Goal: Information Seeking & Learning: Learn about a topic

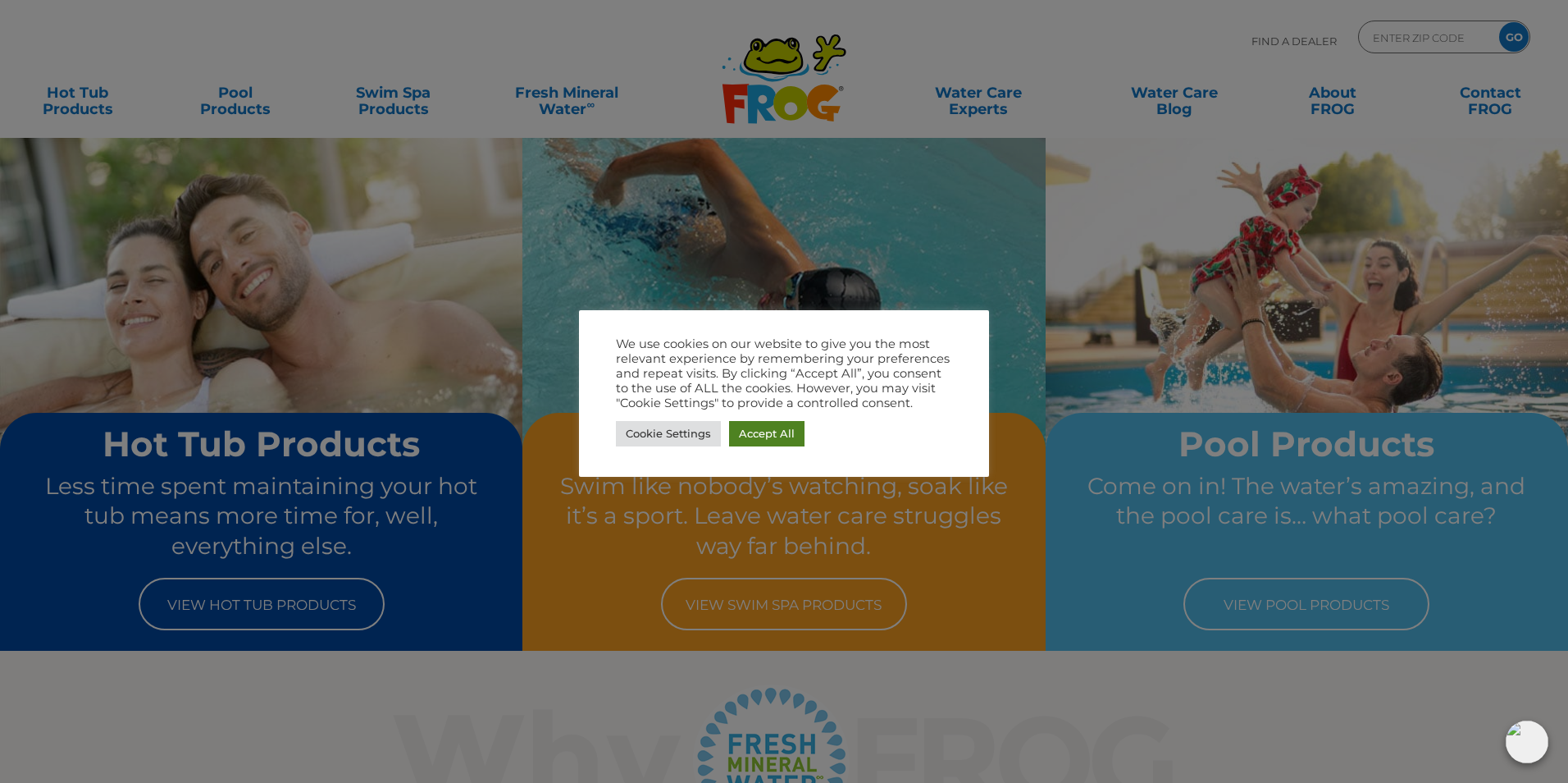
click at [757, 431] on link "Accept All" at bounding box center [766, 434] width 75 height 25
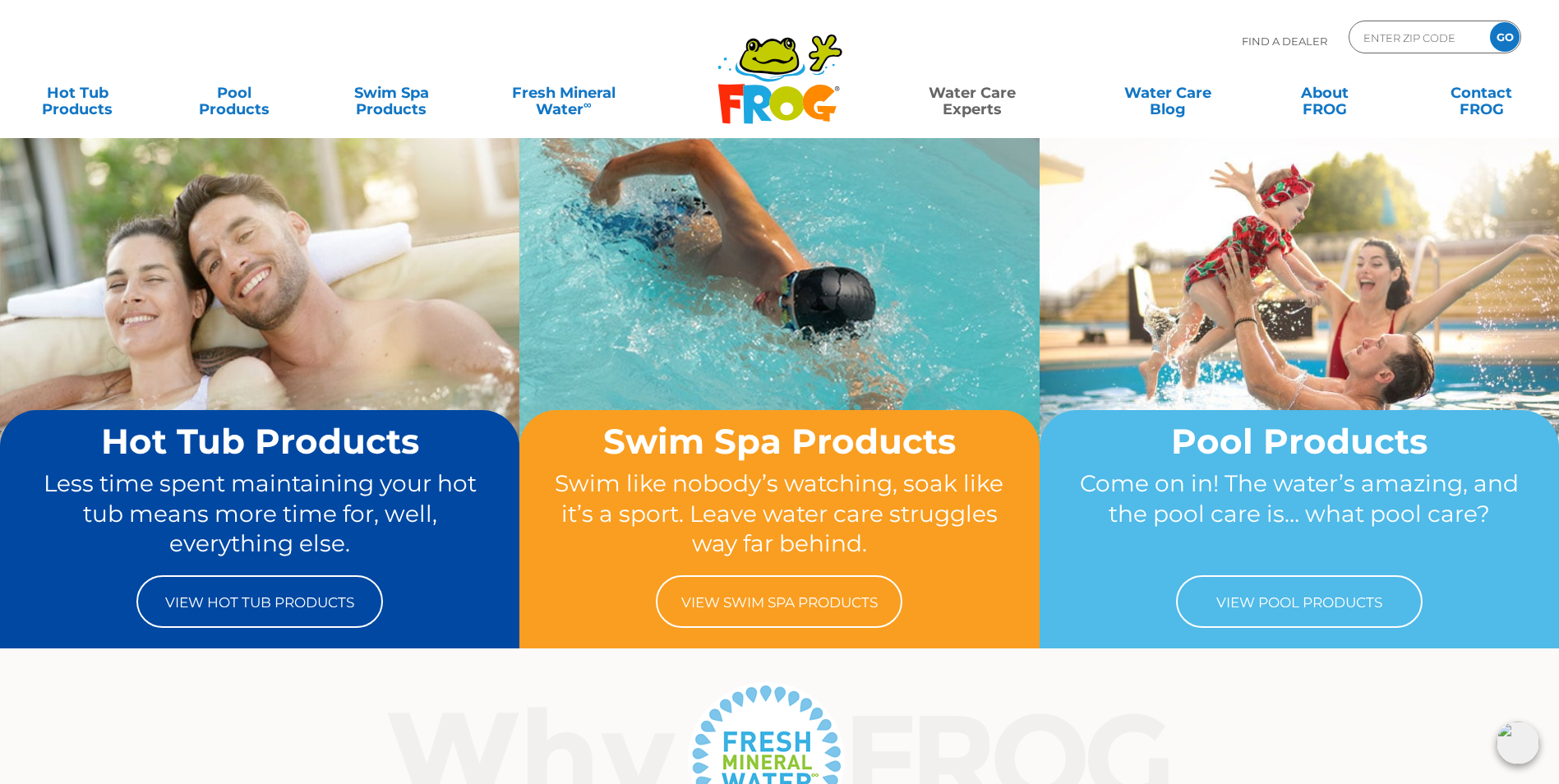
click at [978, 100] on link "Water Care Experts" at bounding box center [973, 93] width 198 height 33
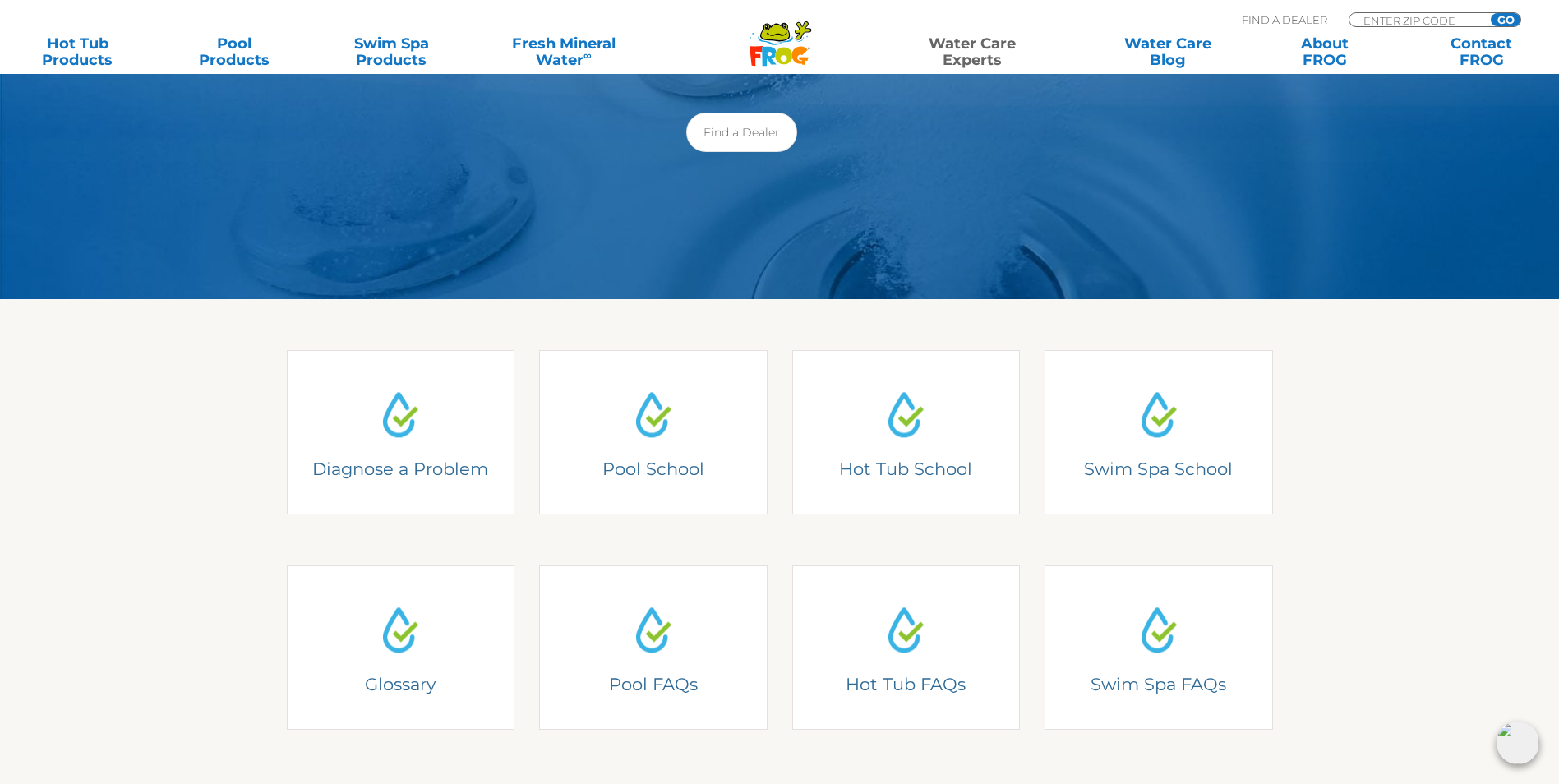
scroll to position [247, 0]
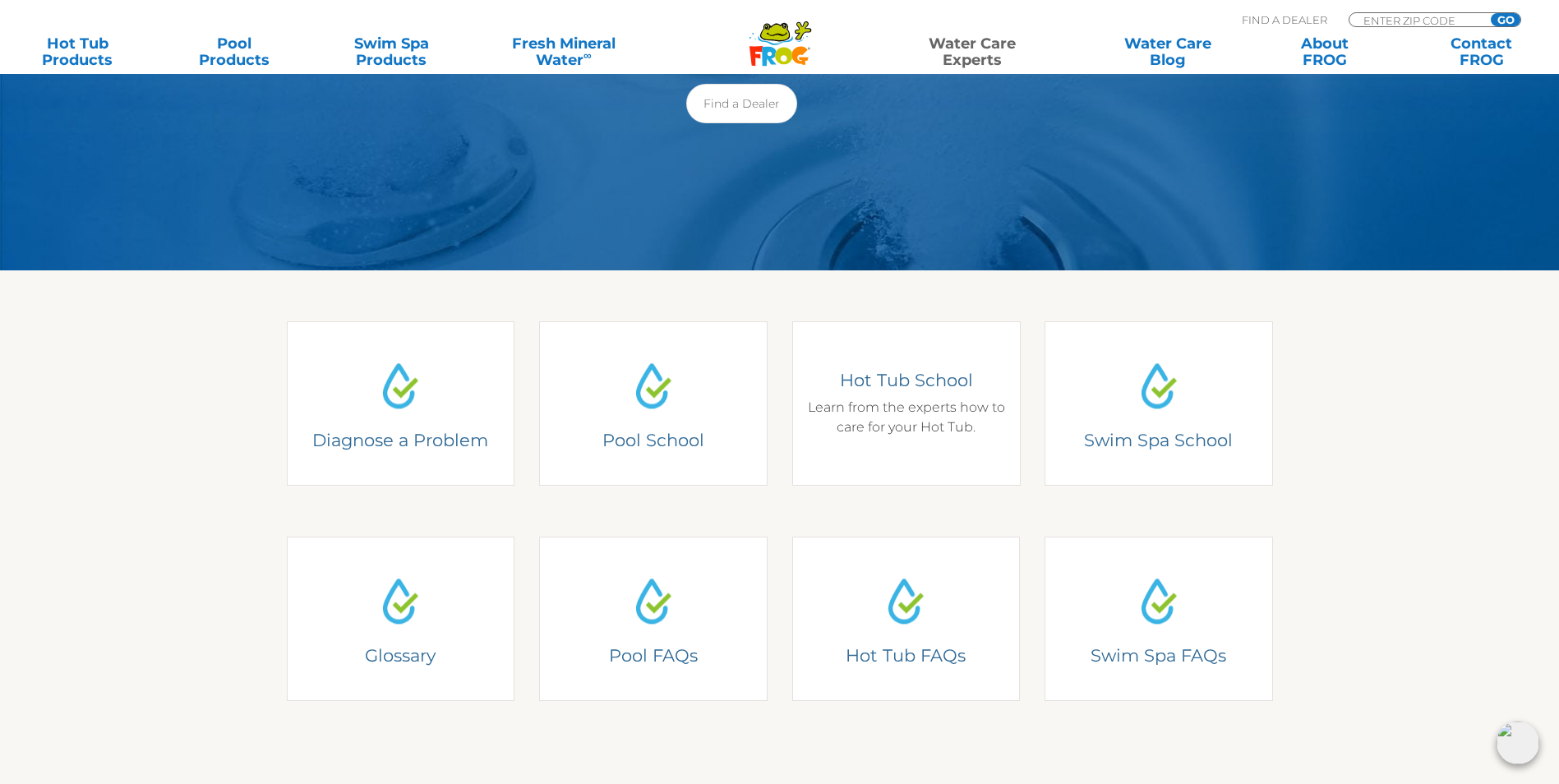
click at [905, 407] on div "Hot Tub School Learn from the experts how to care for your Hot Tub." at bounding box center [906, 403] width 204 height 69
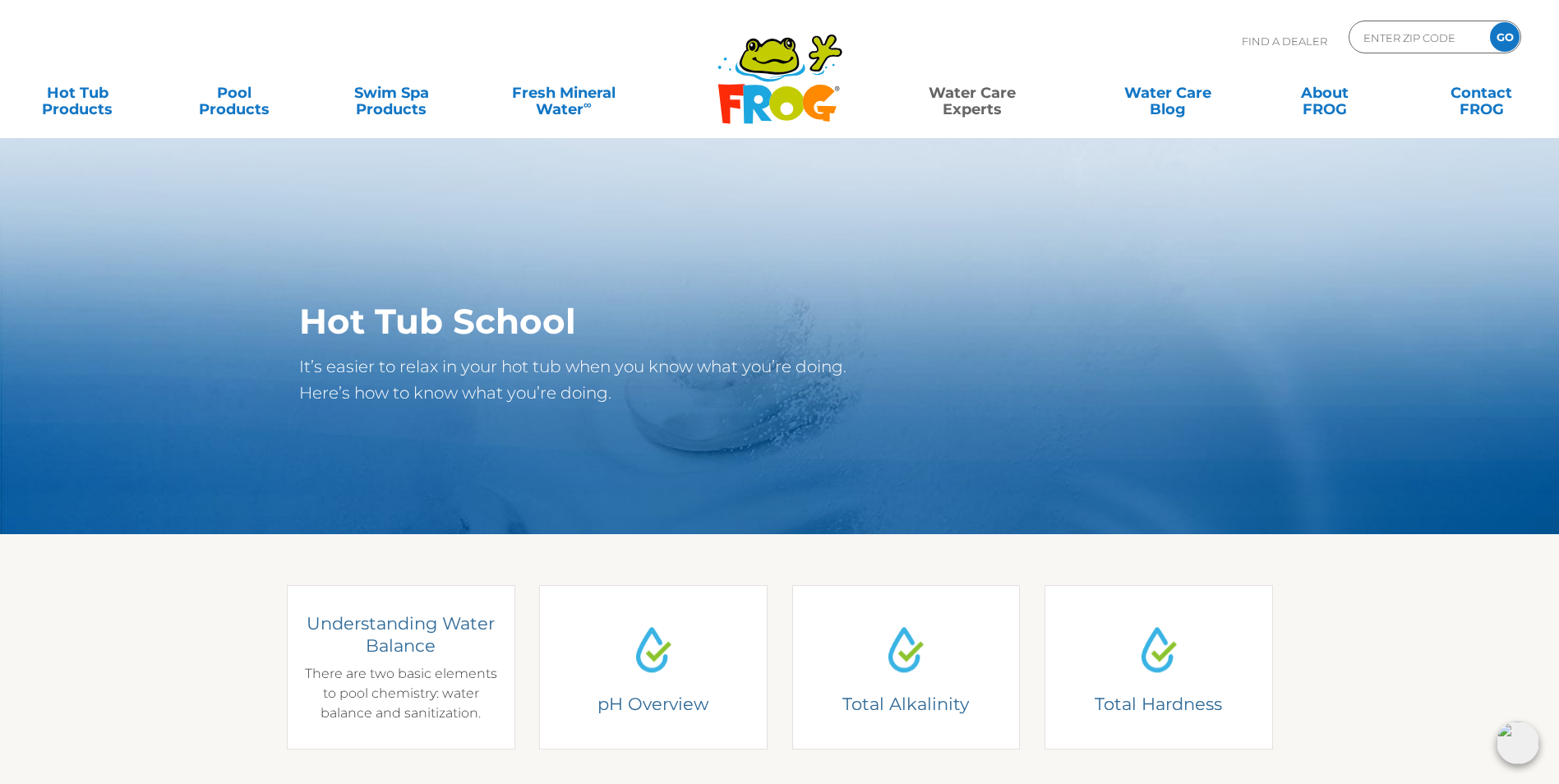
click at [425, 673] on div "Understanding Water Balance There are two basic elements to pool chemistry: wat…" at bounding box center [400, 667] width 204 height 111
